Goal: Manage account settings

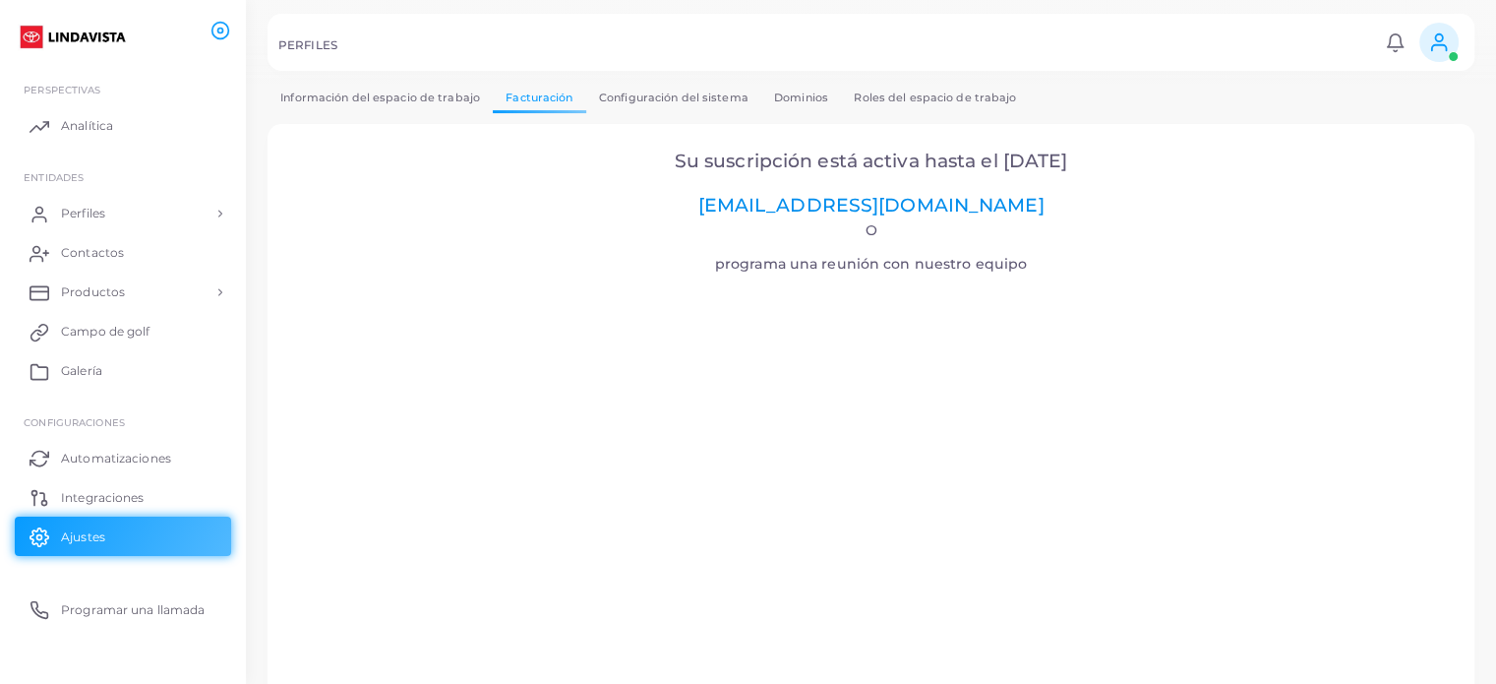
click at [872, 200] on font "[EMAIL_ADDRESS][DOMAIN_NAME]" at bounding box center [871, 205] width 346 height 23
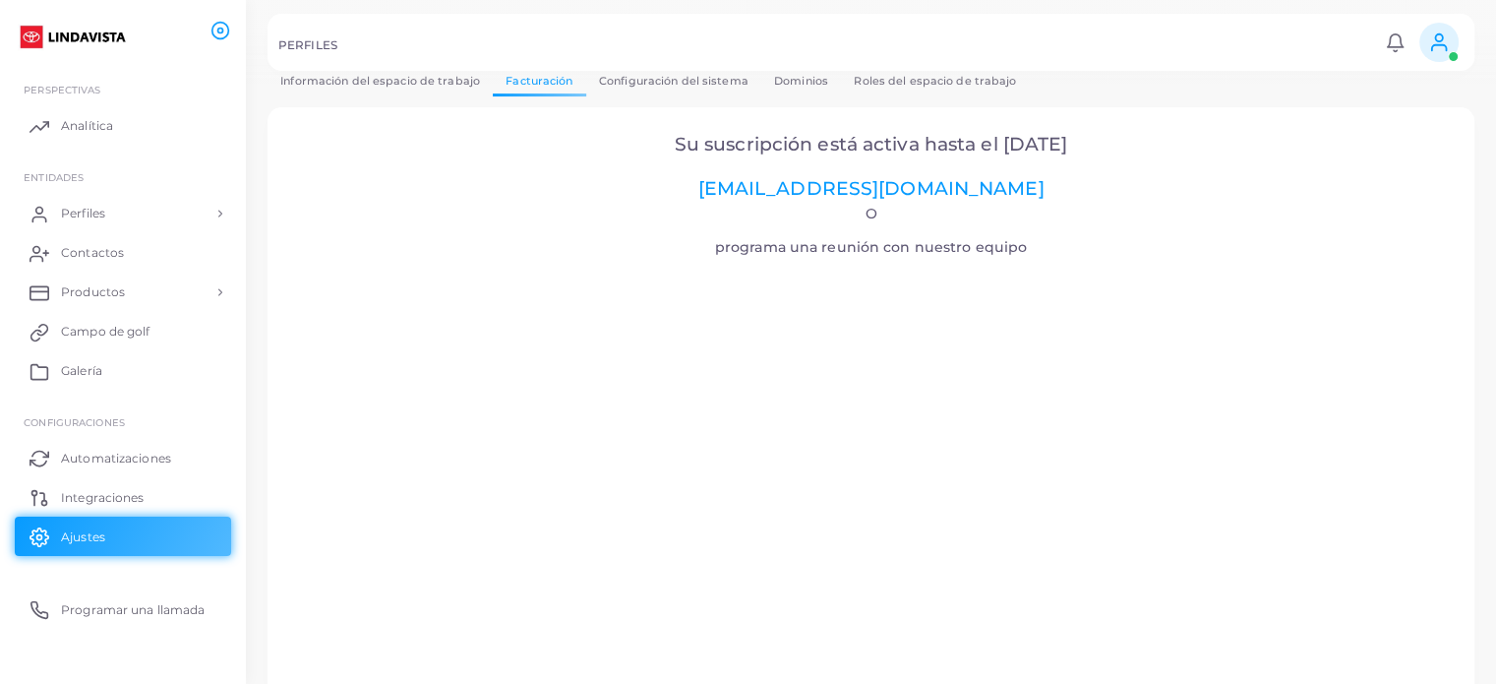
scroll to position [67, 0]
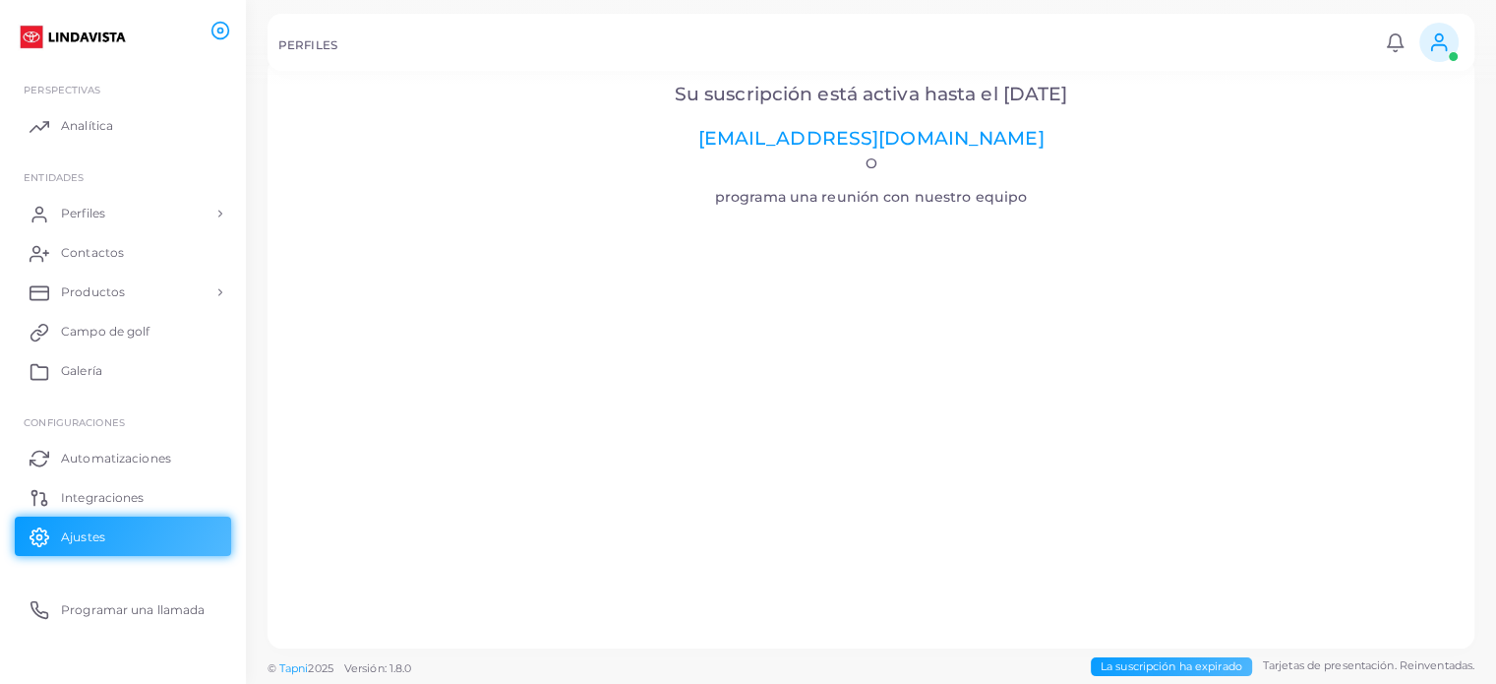
click at [839, 97] on font "Su suscripción está activa hasta el [DATE]" at bounding box center [872, 94] width 394 height 23
click at [149, 209] on link "Perfiles" at bounding box center [123, 213] width 216 height 39
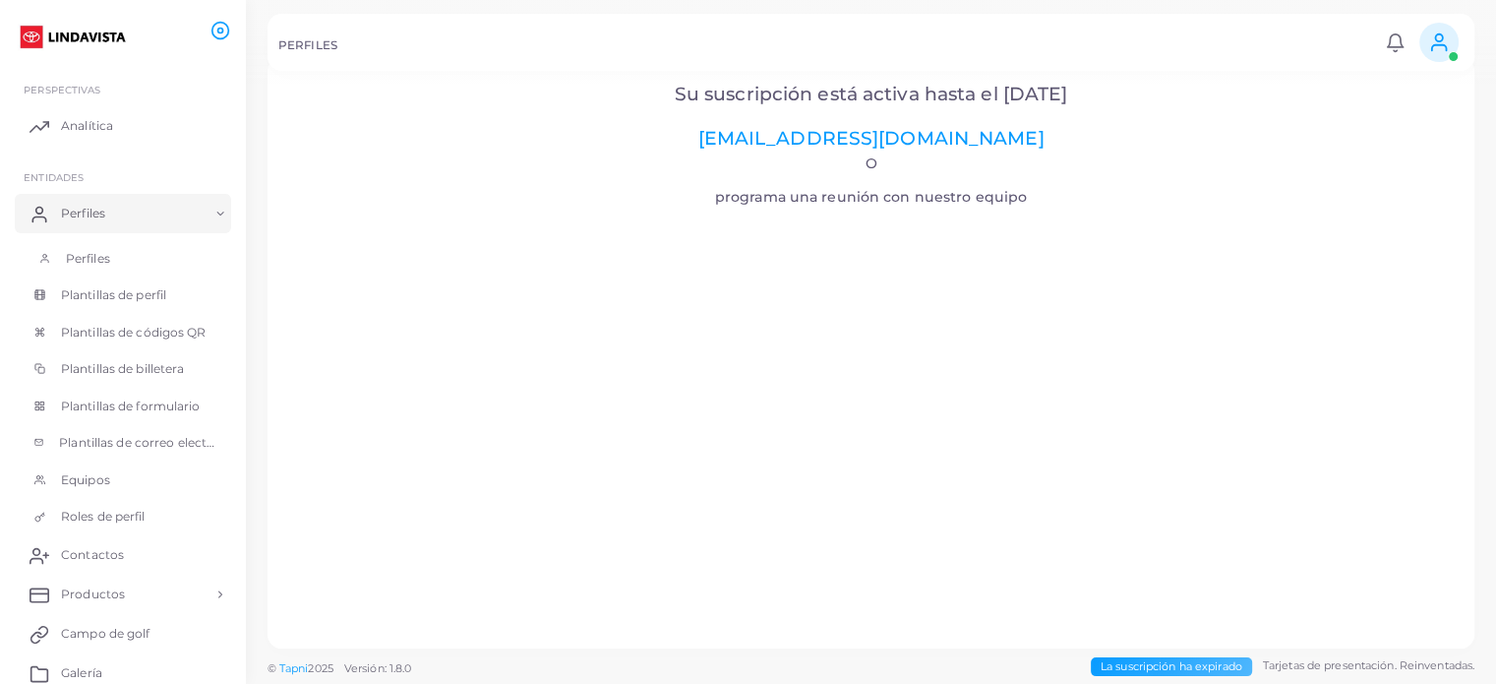
click at [134, 243] on link "Perfiles" at bounding box center [123, 258] width 216 height 37
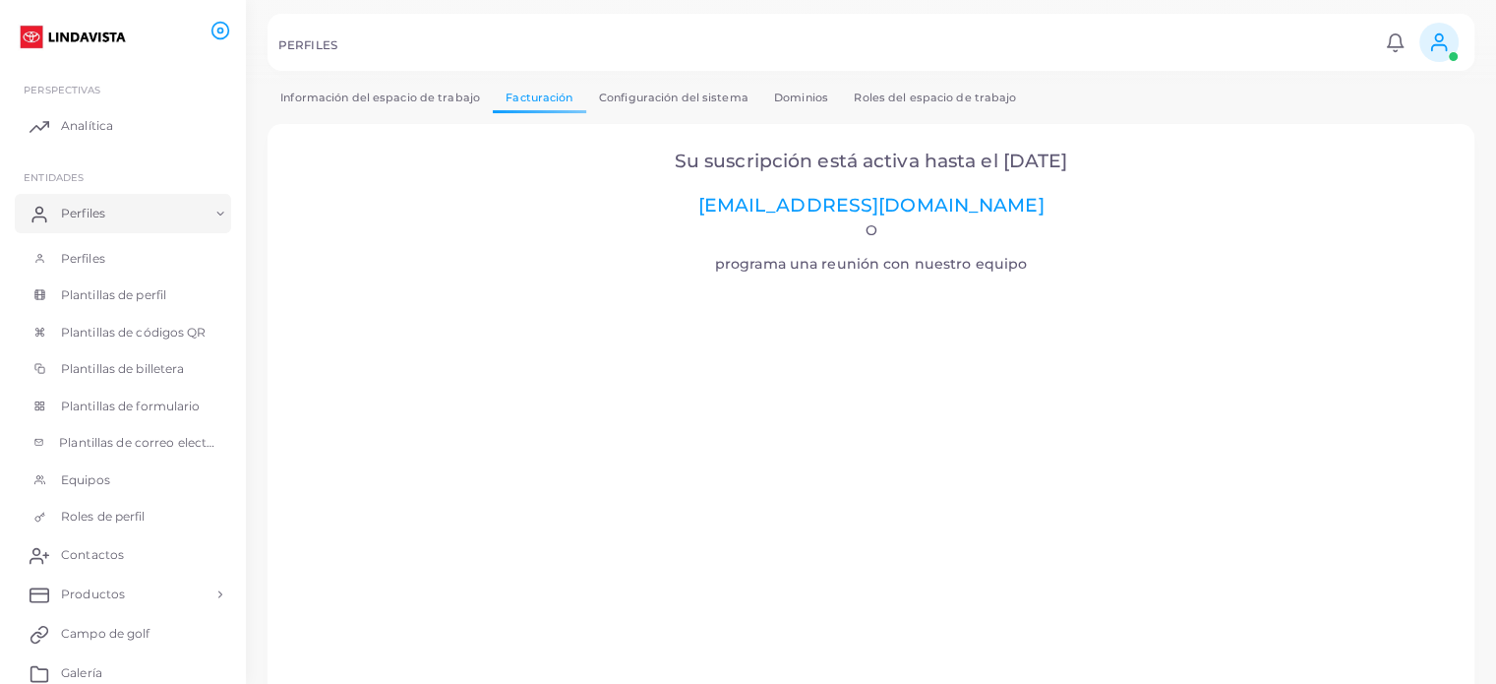
click at [1443, 31] on span at bounding box center [1439, 42] width 39 height 39
click at [661, 102] on font "Configuración del sistema" at bounding box center [674, 98] width 150 height 14
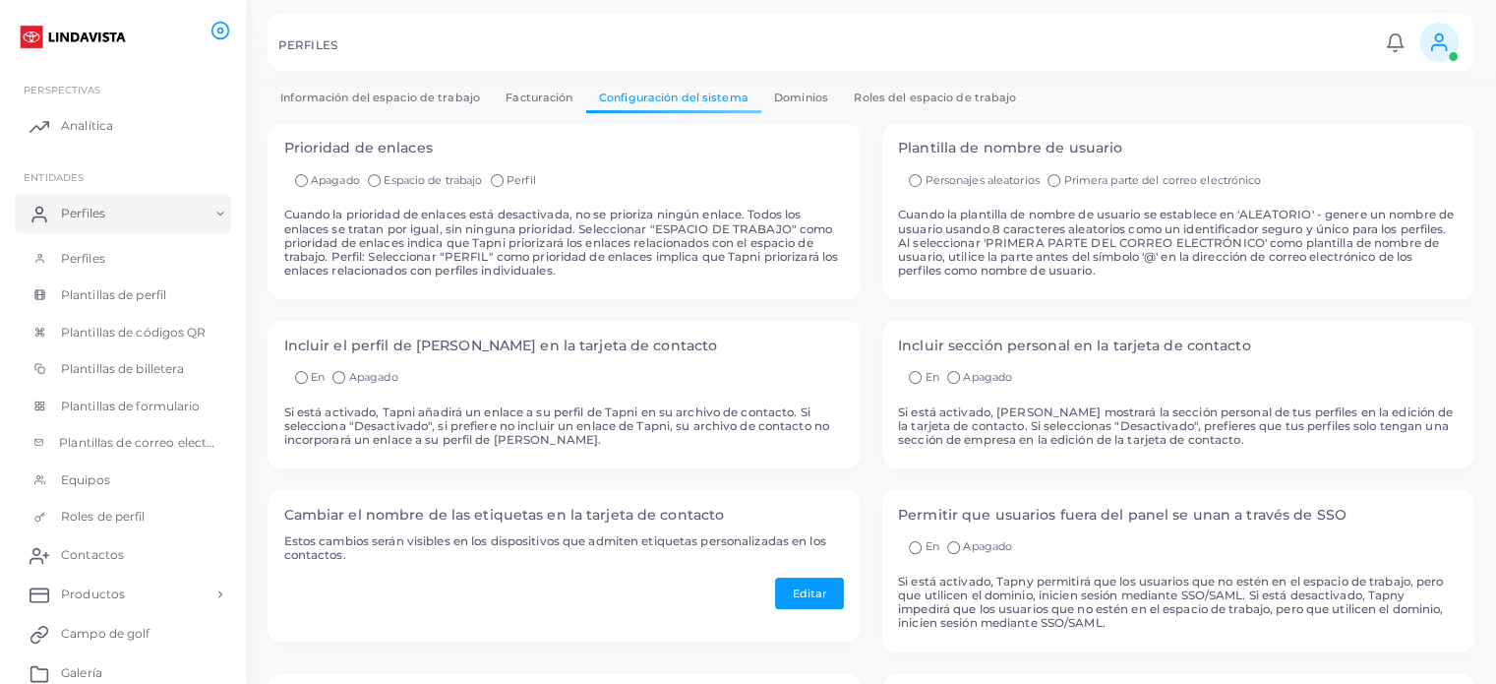
click at [816, 99] on font "Dominios" at bounding box center [801, 98] width 54 height 14
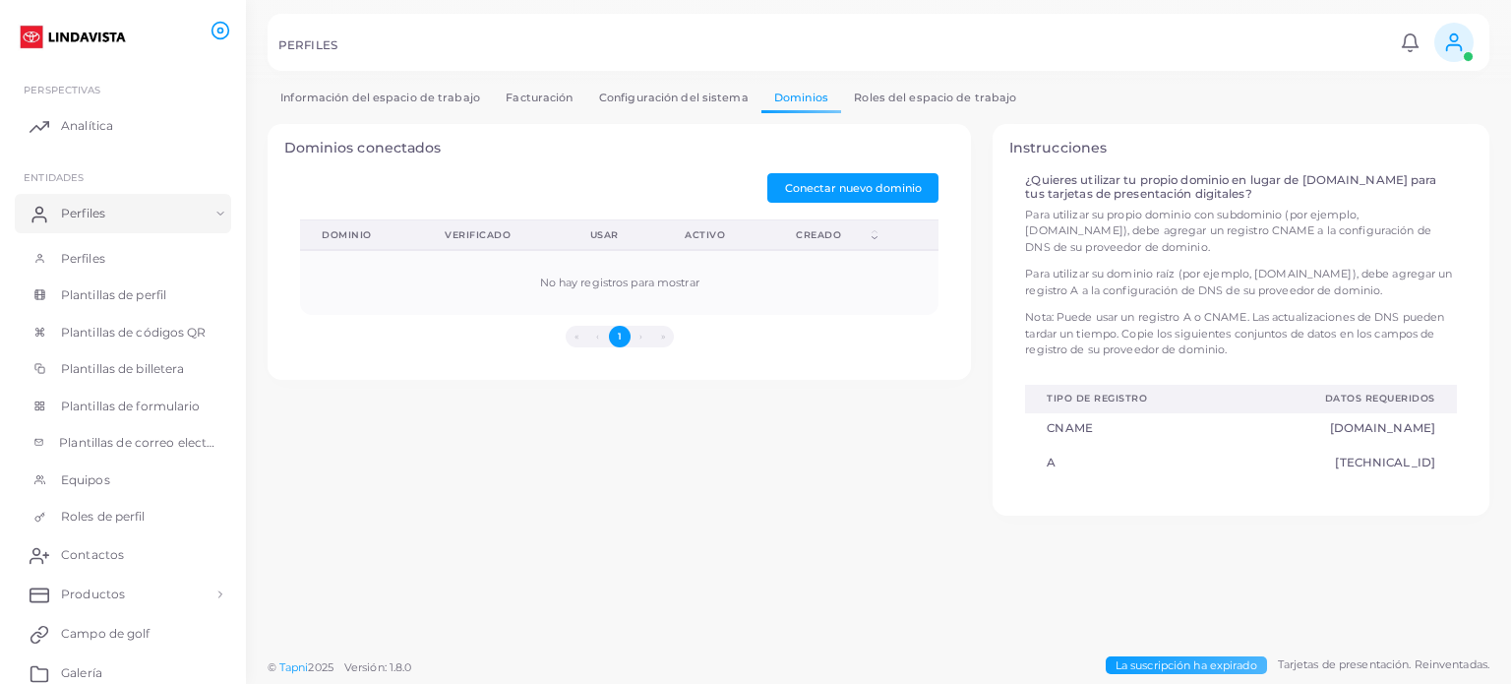
click at [519, 102] on font "Facturación" at bounding box center [539, 98] width 67 height 14
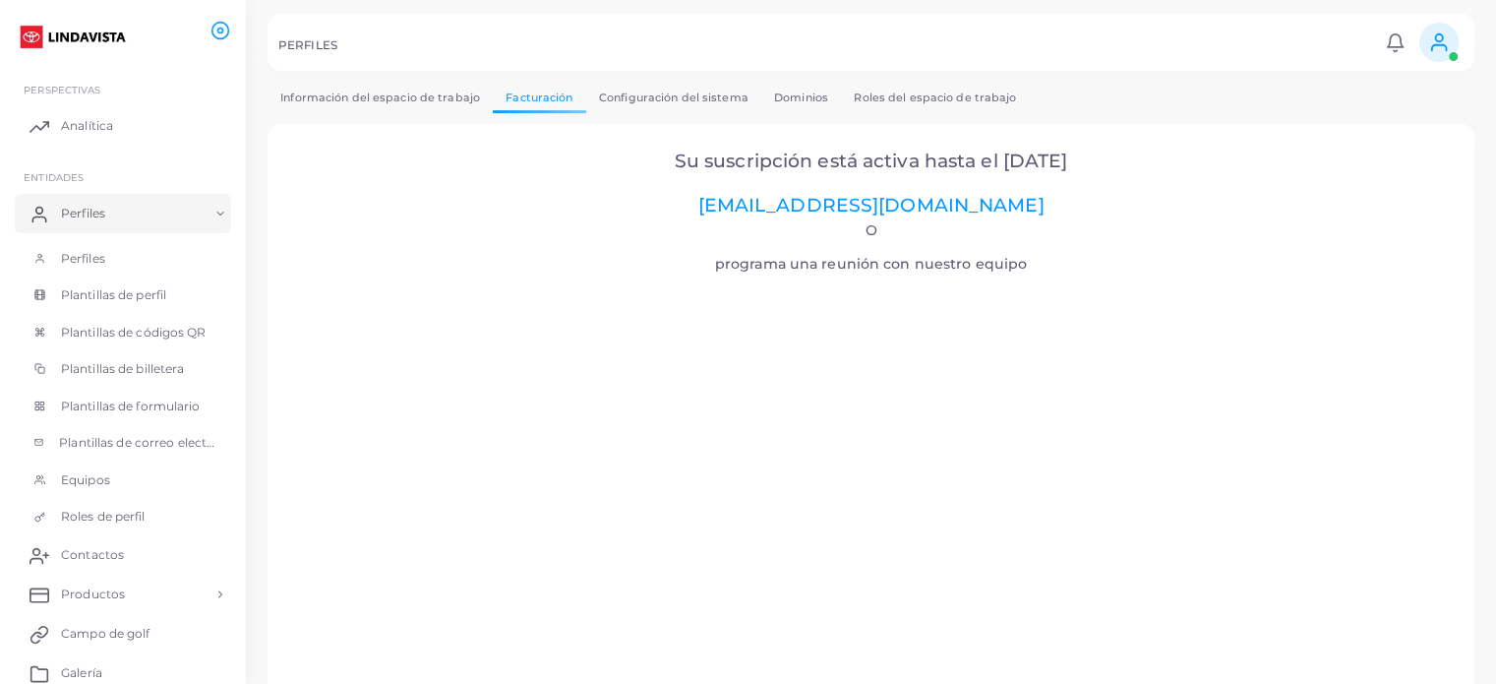
click at [344, 100] on font "Información del espacio de trabajo" at bounding box center [380, 98] width 200 height 14
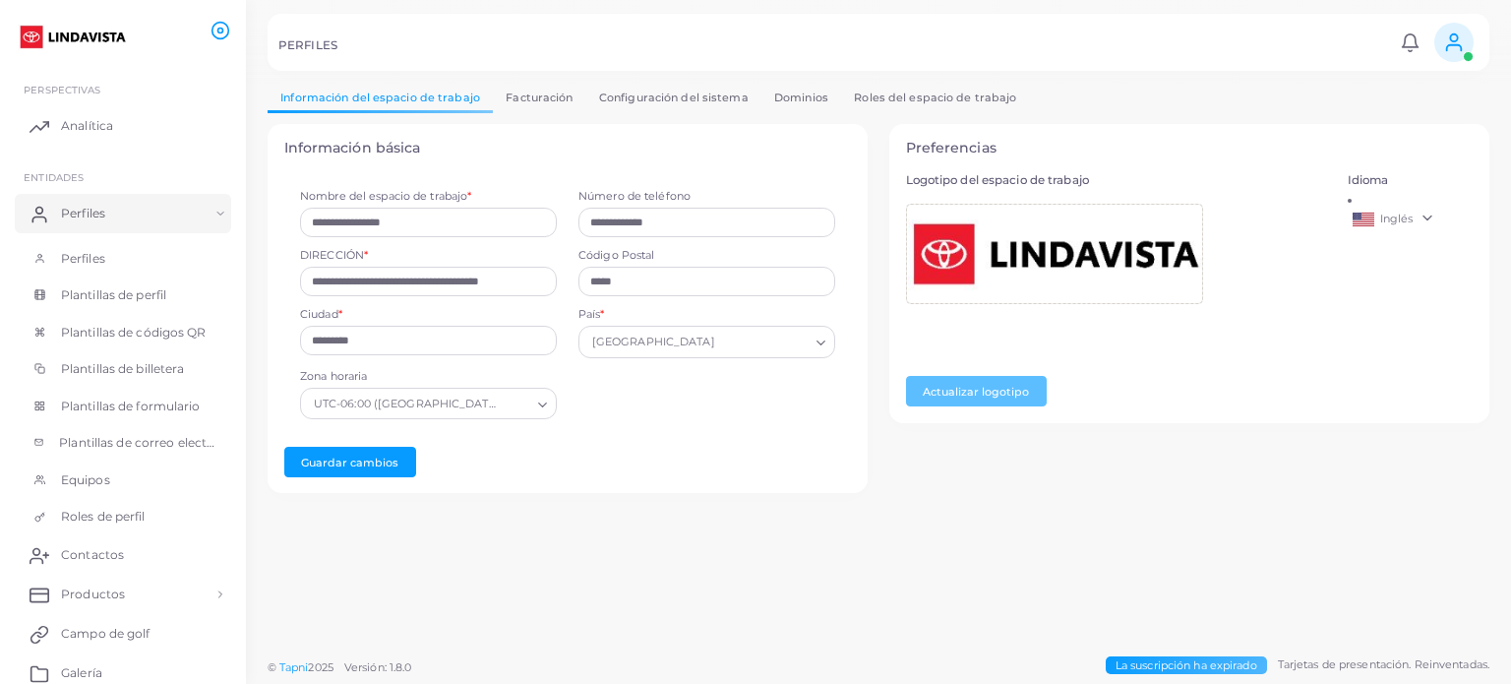
click at [524, 106] on link "Facturación" at bounding box center [539, 98] width 93 height 29
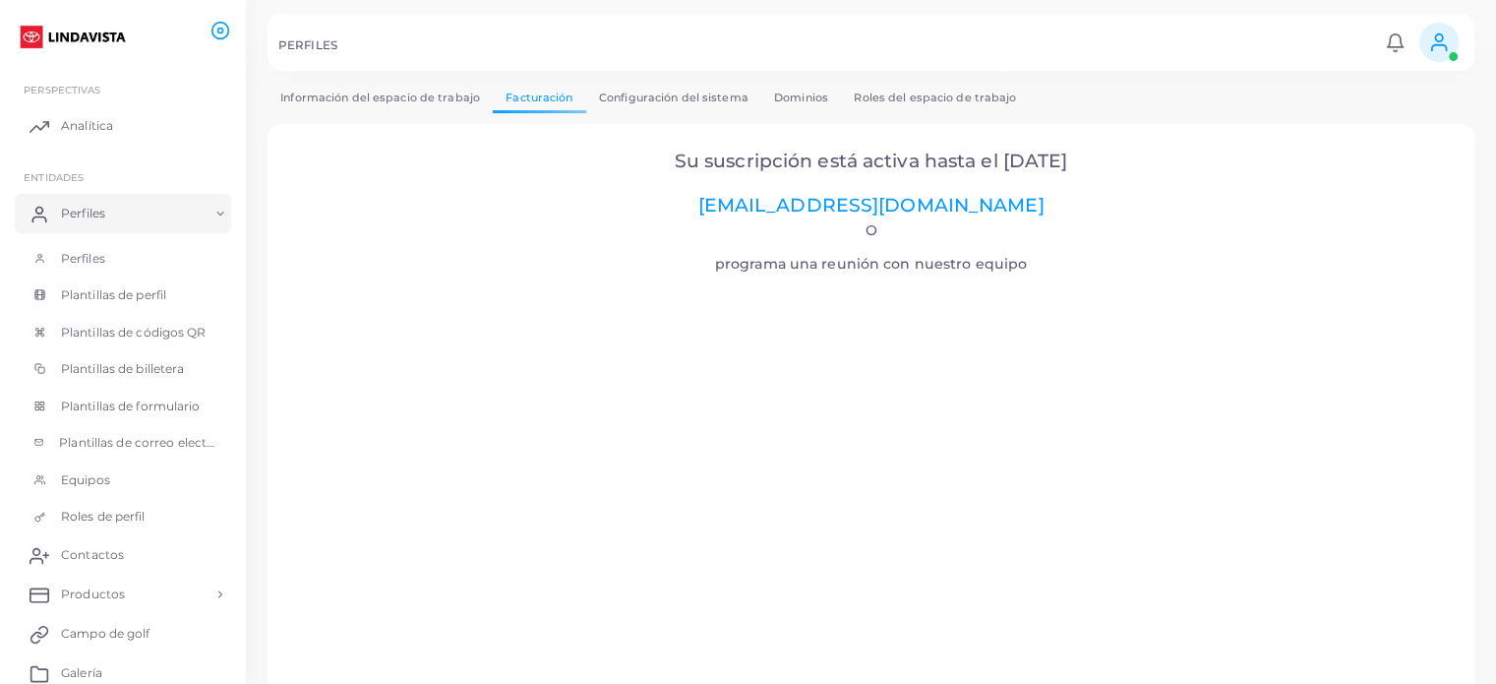
click at [453, 105] on font "Información del espacio de trabajo" at bounding box center [380, 99] width 200 height 16
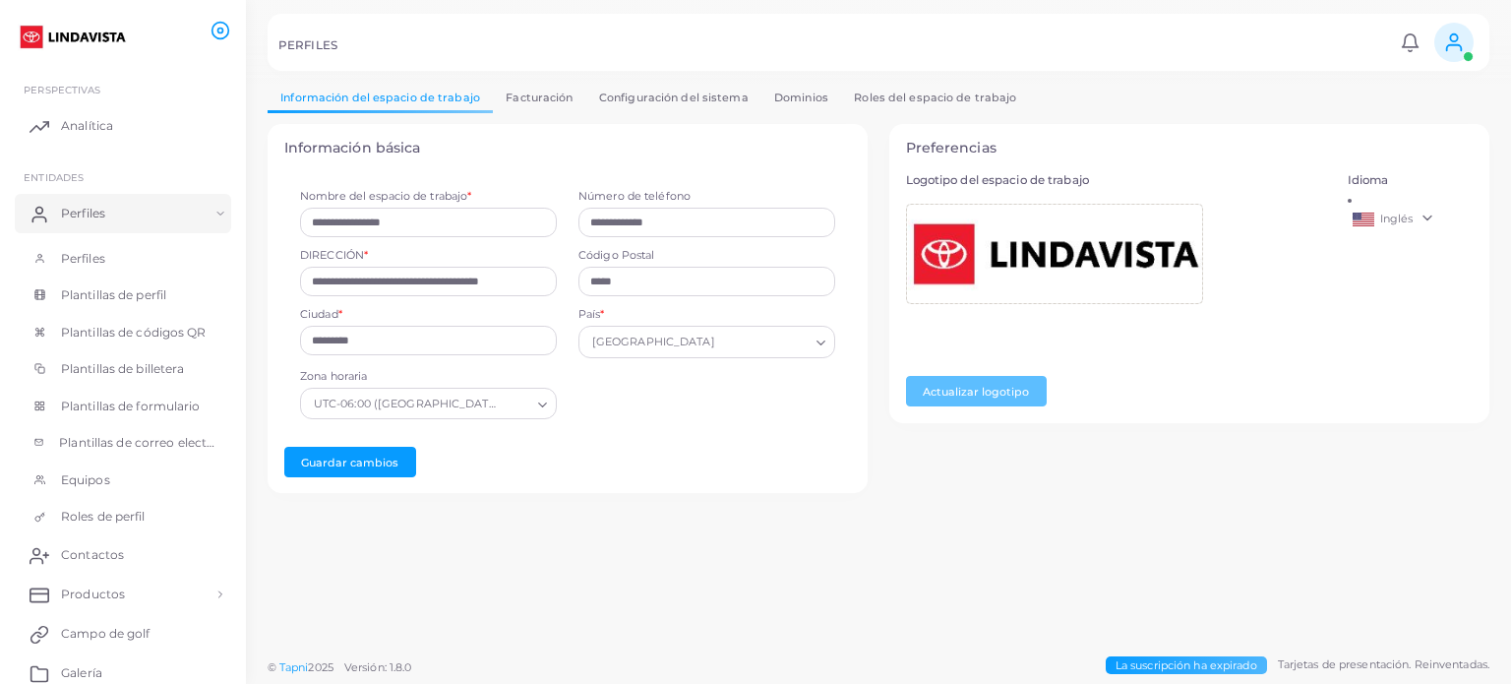
click at [523, 91] on font "Facturación" at bounding box center [539, 98] width 67 height 14
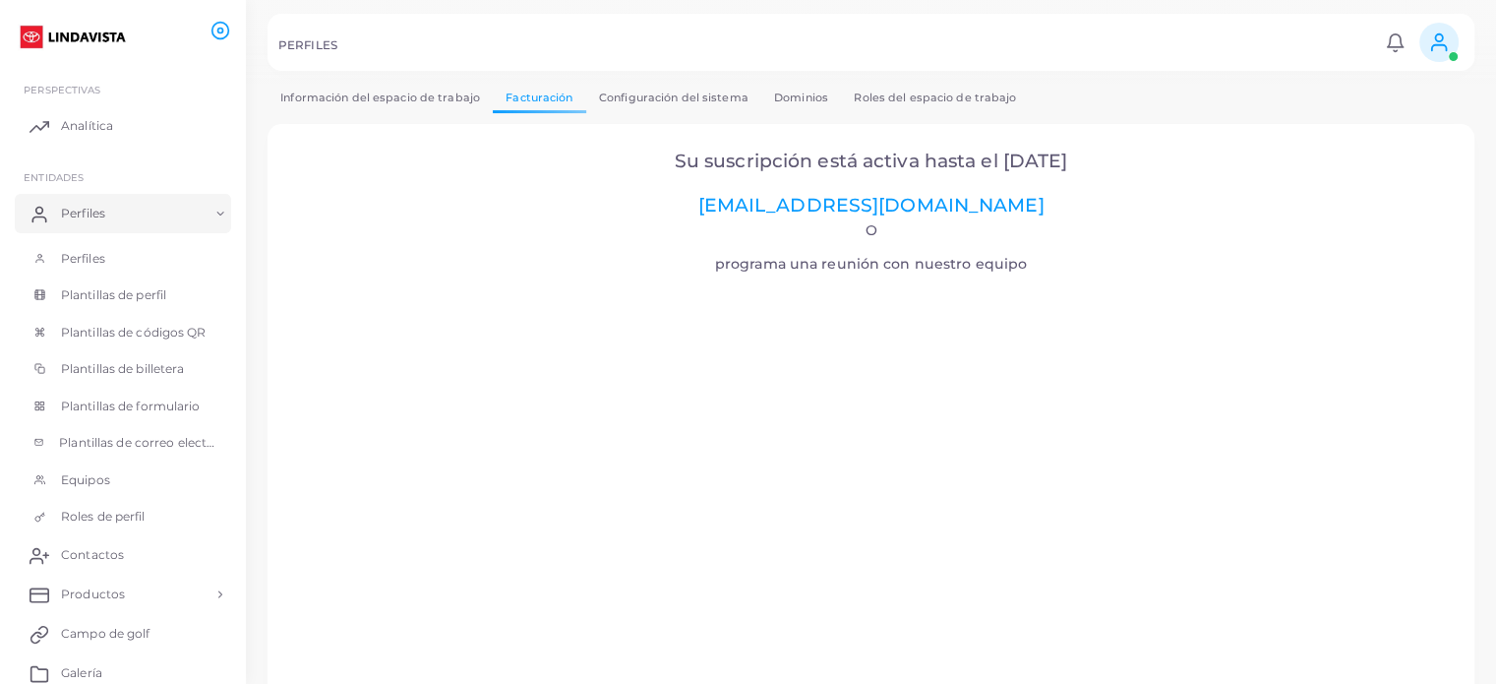
click at [807, 92] on font "Dominios" at bounding box center [801, 98] width 54 height 14
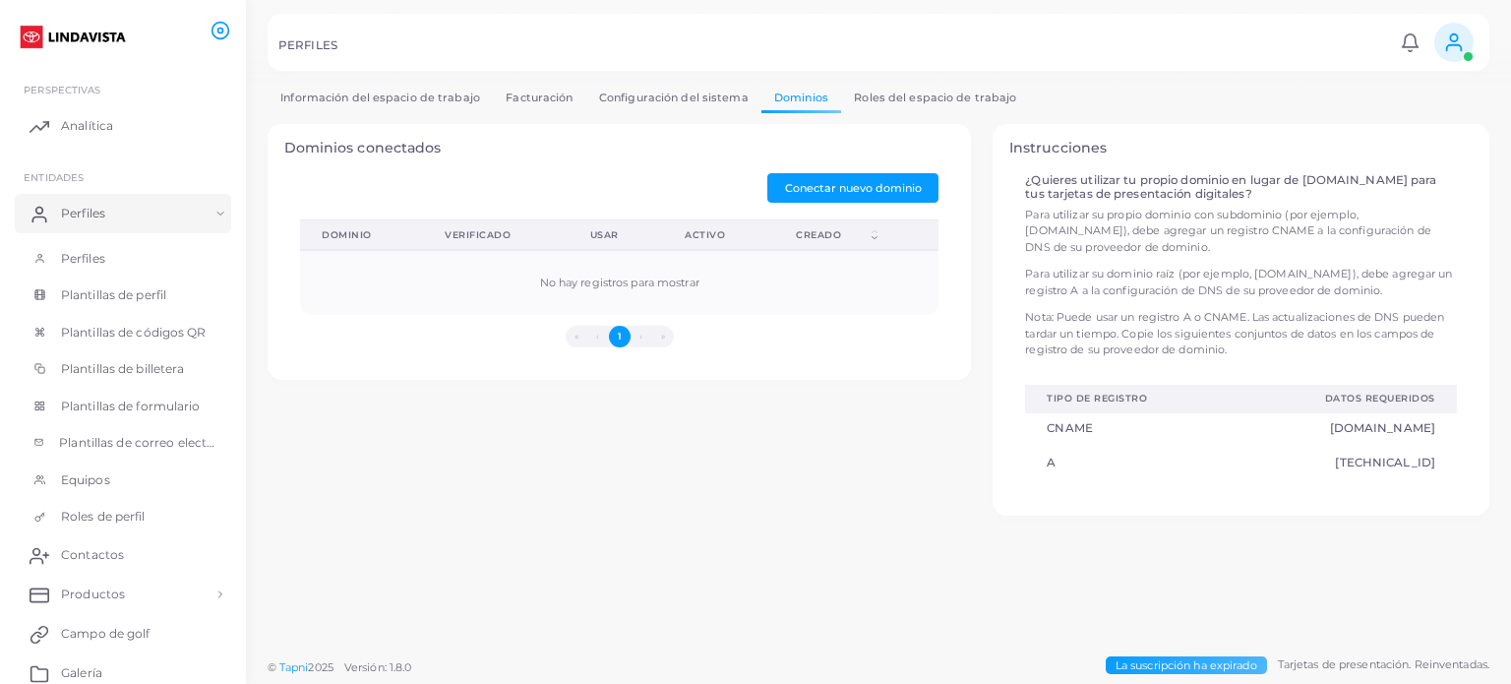
click at [901, 87] on link "Roles del espacio de trabajo" at bounding box center [935, 98] width 188 height 29
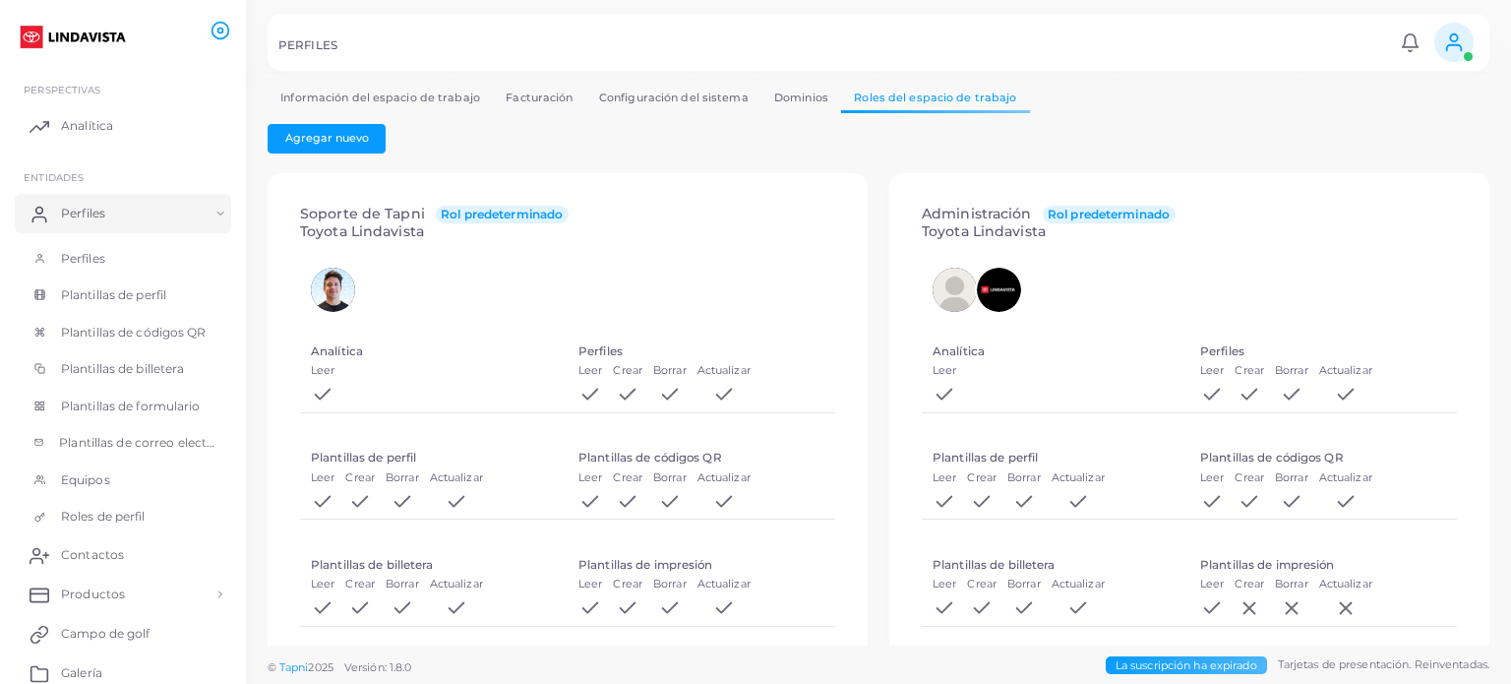
click at [784, 86] on link "Dominios" at bounding box center [802, 98] width 80 height 29
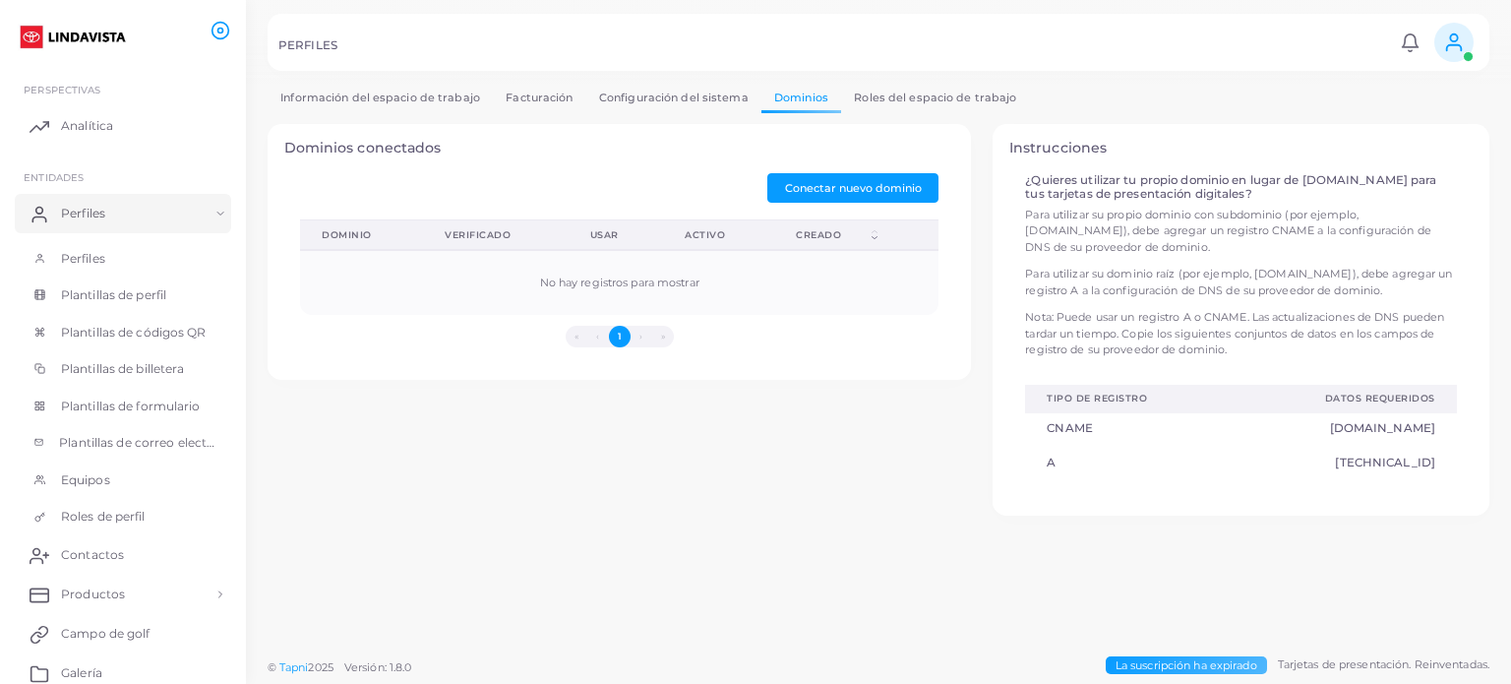
click at [697, 103] on font "Configuración del sistema" at bounding box center [674, 98] width 150 height 14
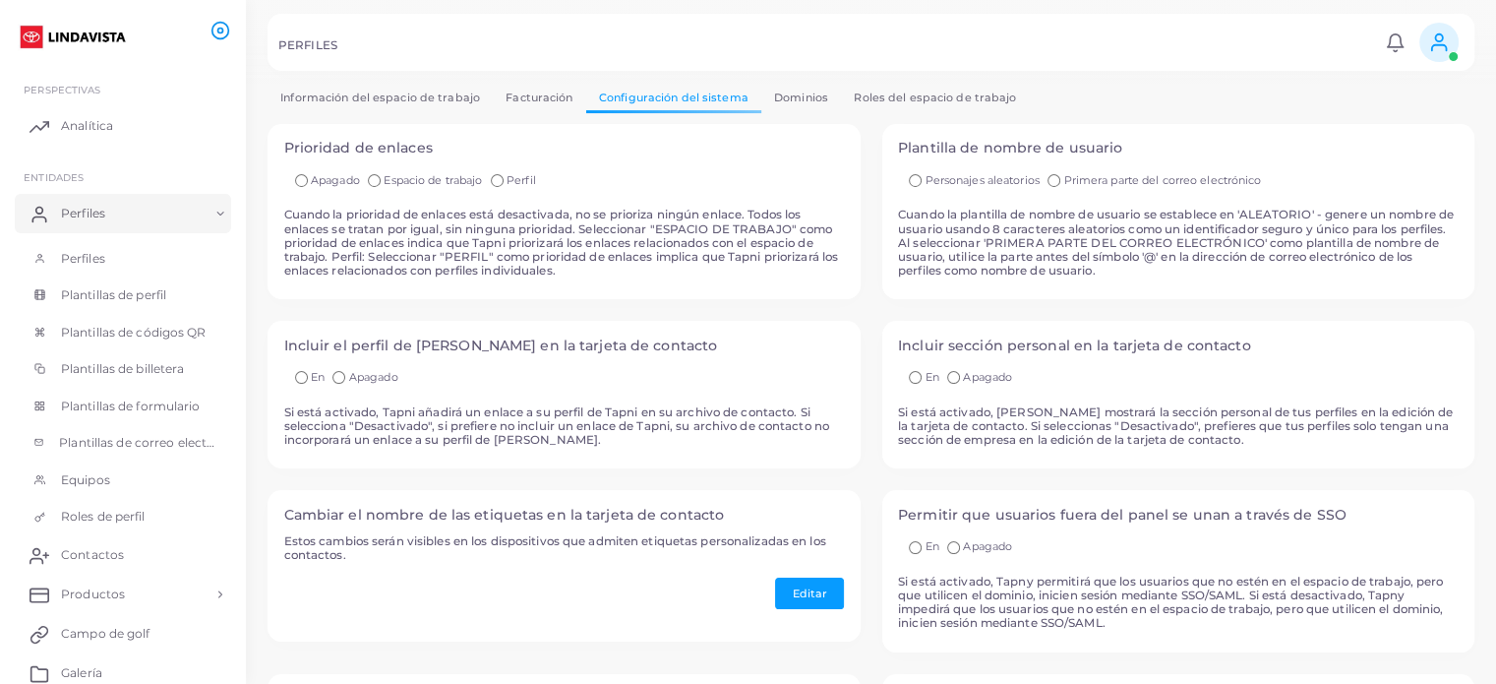
click at [220, 34] on icon at bounding box center [221, 31] width 20 height 20
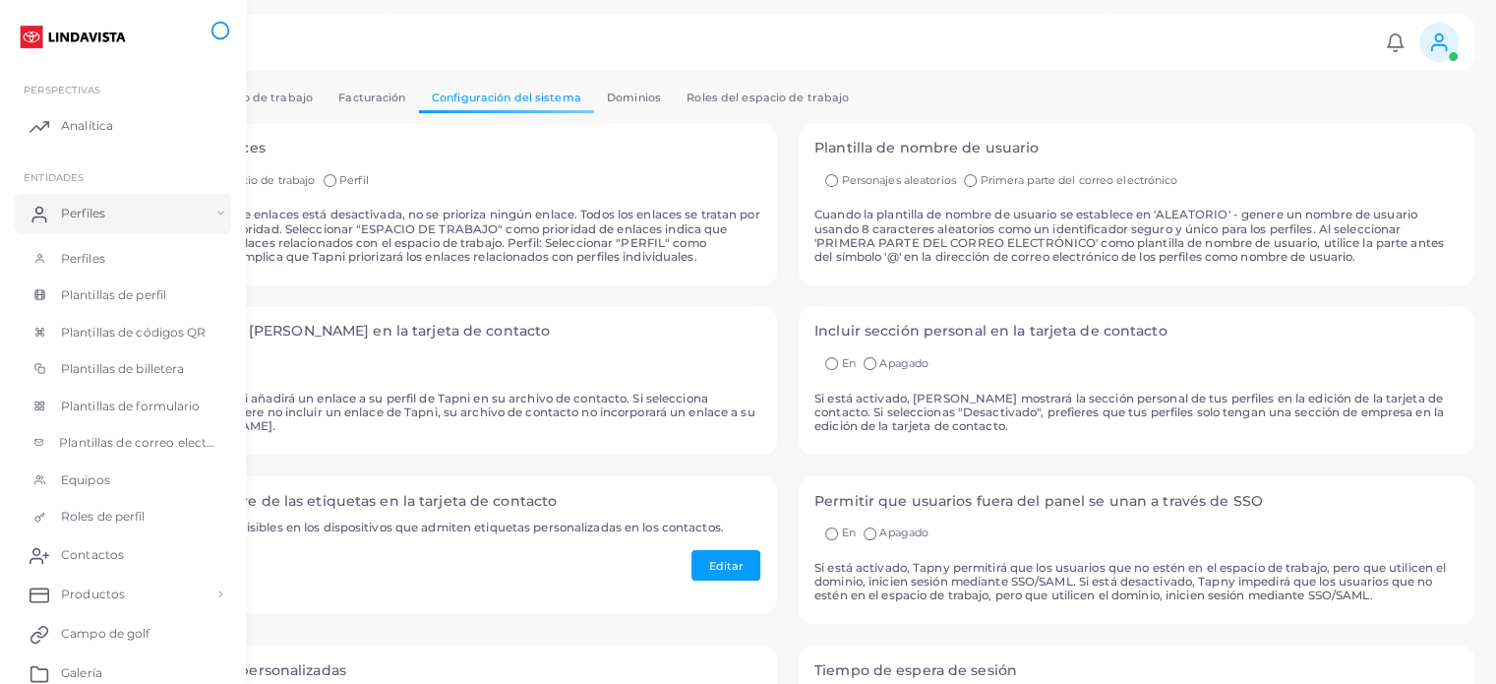
click at [220, 34] on icon at bounding box center [221, 31] width 20 height 20
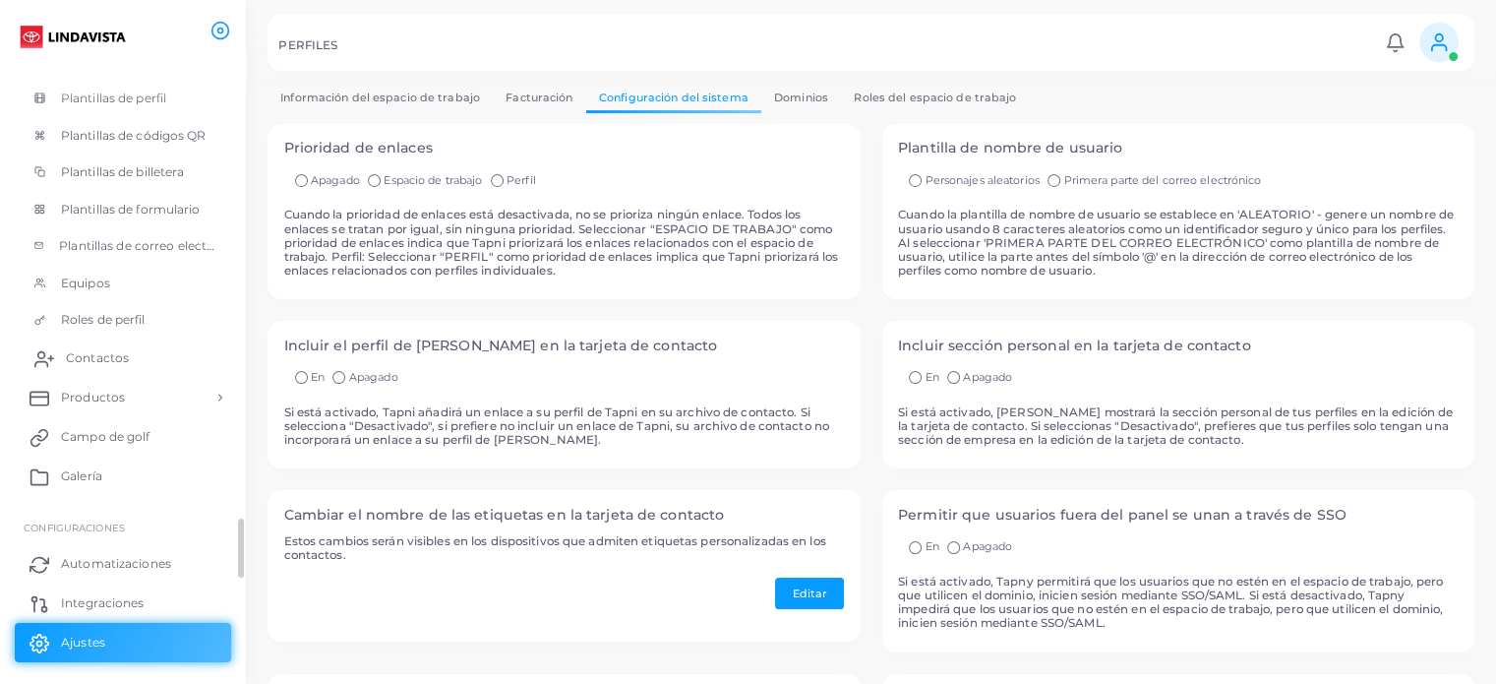
scroll to position [245, 0]
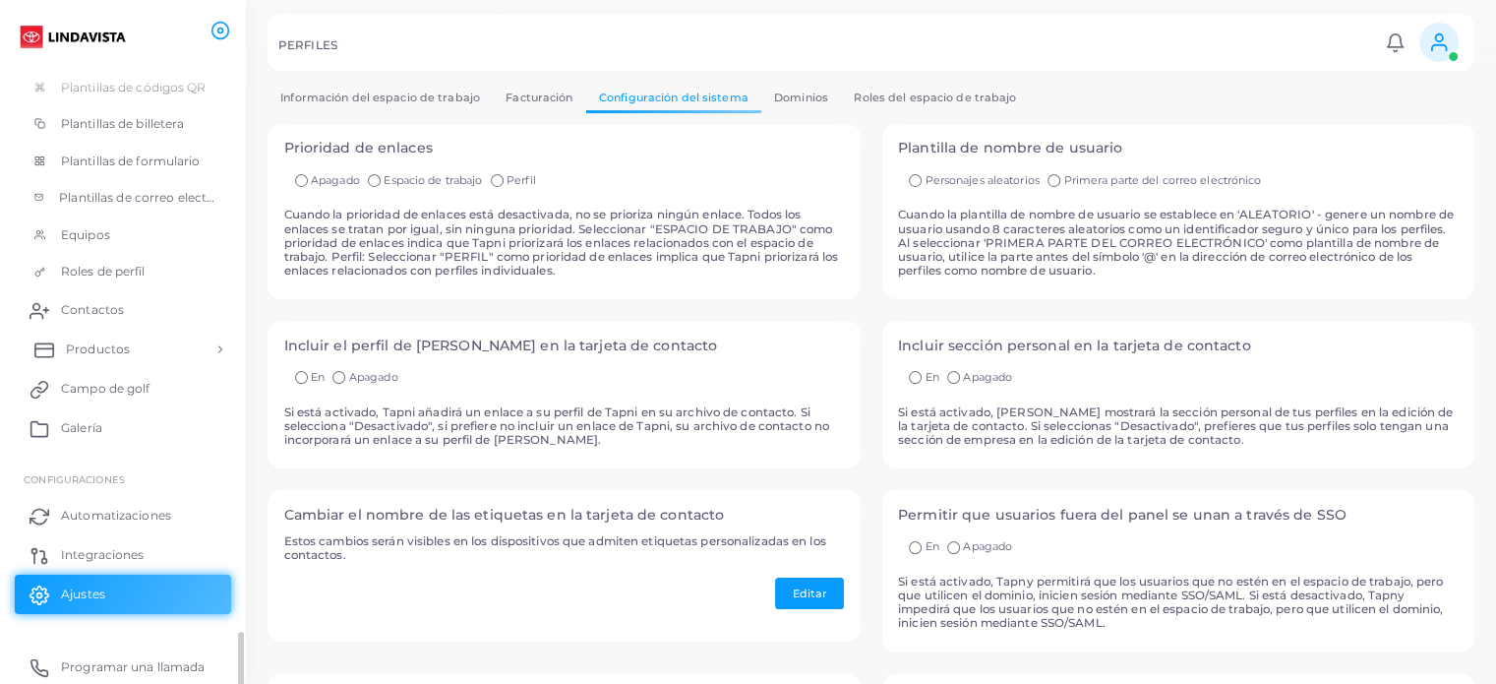
click at [98, 352] on font "Productos" at bounding box center [98, 348] width 64 height 15
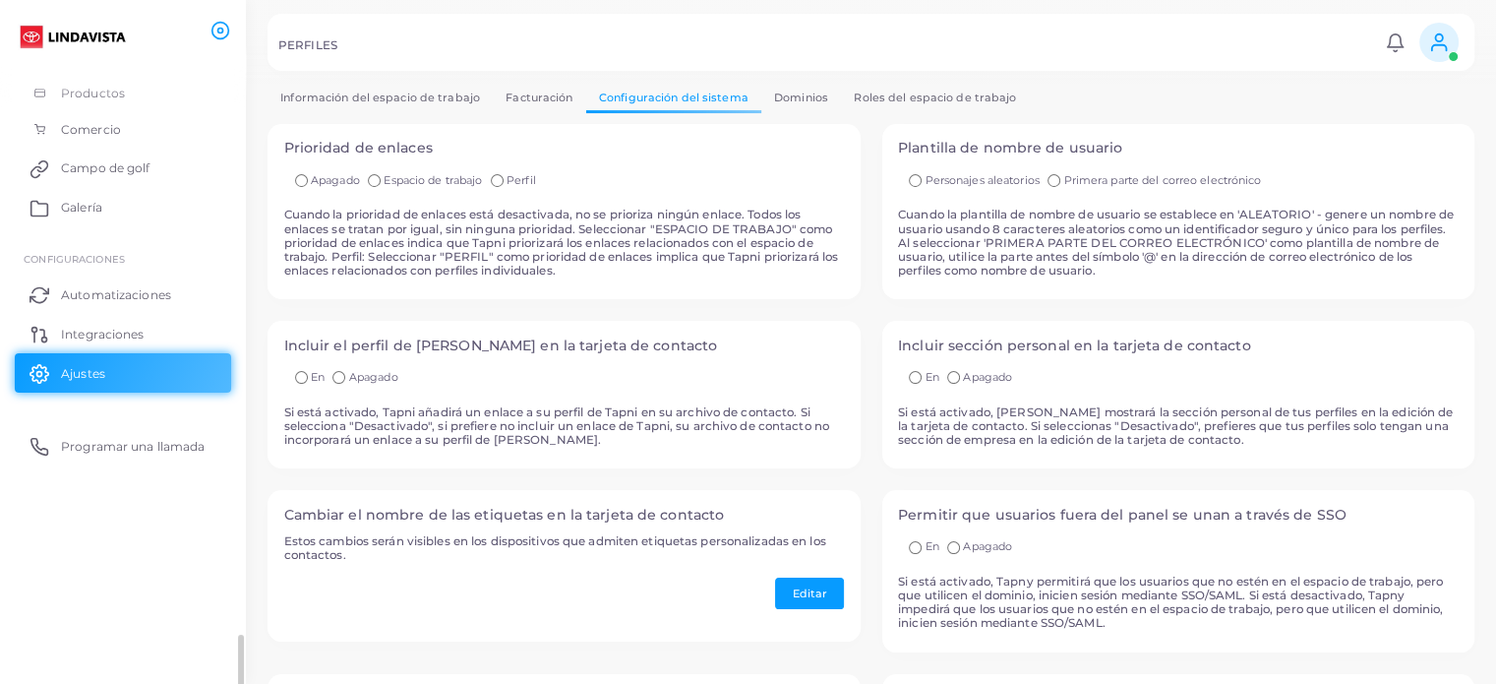
scroll to position [0, 0]
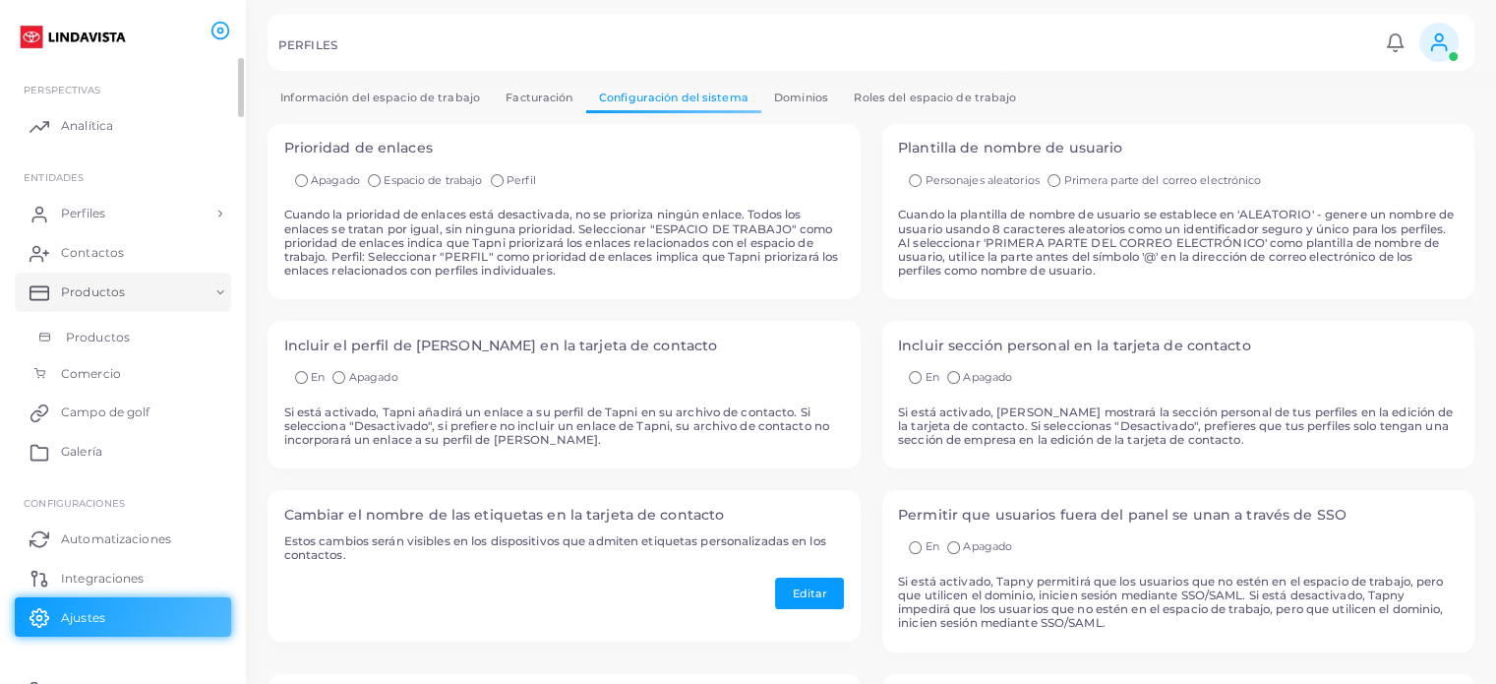
click at [150, 331] on link "Productos" at bounding box center [123, 337] width 216 height 37
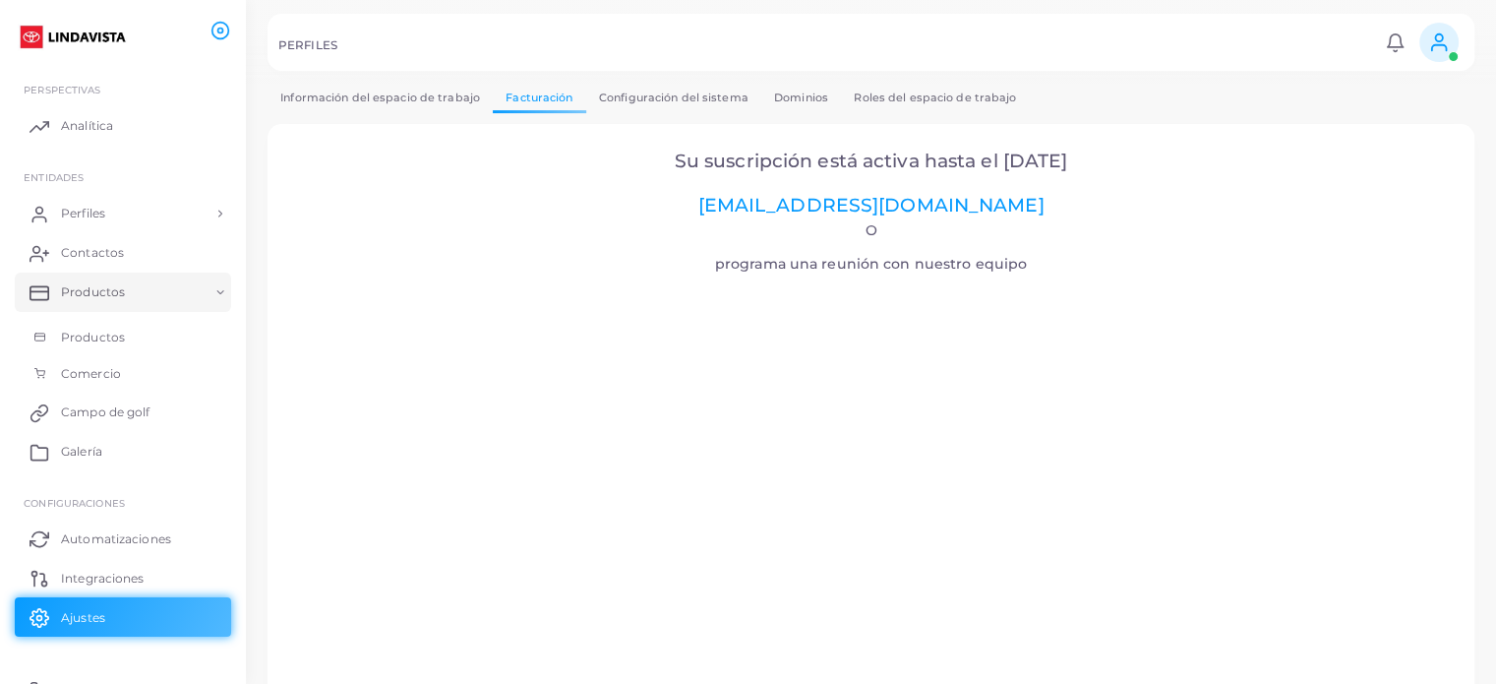
click at [799, 160] on font "Su suscripción está activa hasta el [DATE]" at bounding box center [872, 161] width 394 height 23
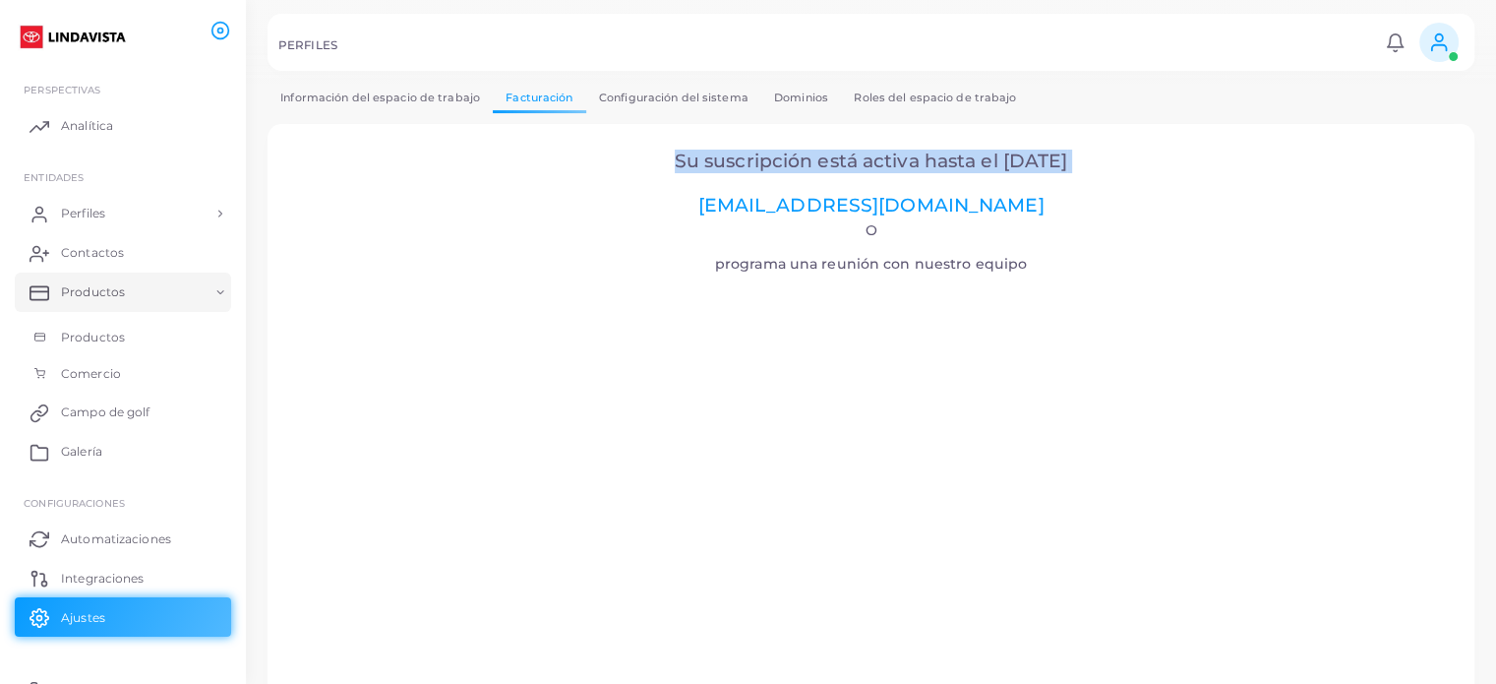
click at [799, 160] on font "Su suscripción está activa hasta el [DATE]" at bounding box center [872, 161] width 394 height 23
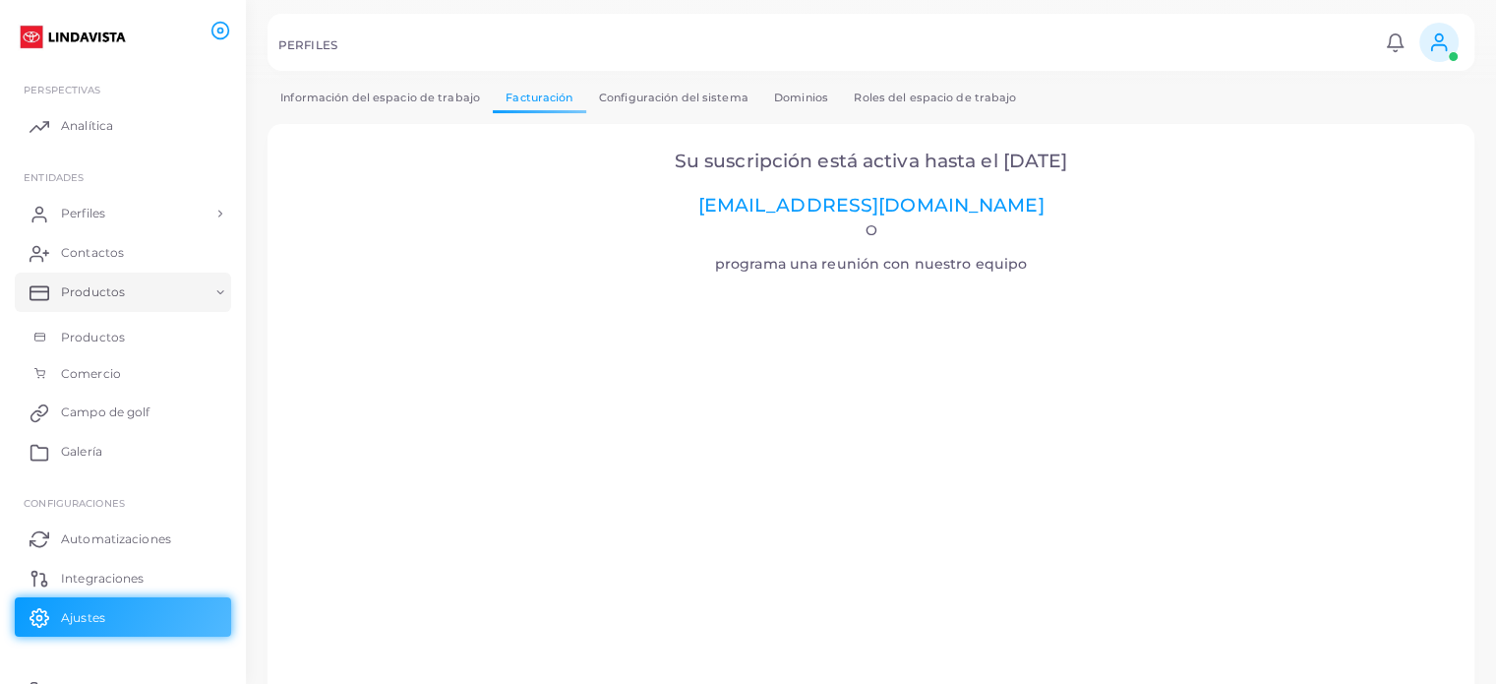
click at [704, 200] on h2 "Su suscripción está activa hasta el [DATE] [EMAIL_ADDRESS][DOMAIN_NAME]" at bounding box center [871, 184] width 1153 height 67
click at [525, 96] on font "Facturación" at bounding box center [539, 98] width 67 height 14
click at [869, 207] on font "[EMAIL_ADDRESS][DOMAIN_NAME]" at bounding box center [871, 205] width 346 height 23
